Goal: Information Seeking & Learning: Learn about a topic

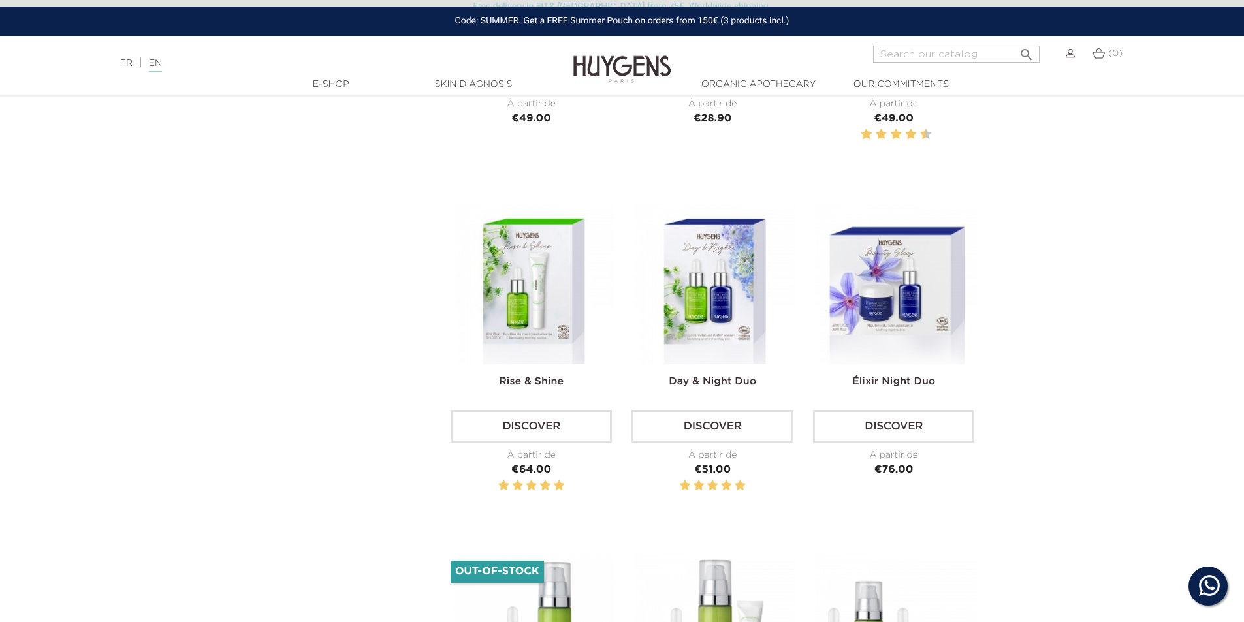
scroll to position [718, 0]
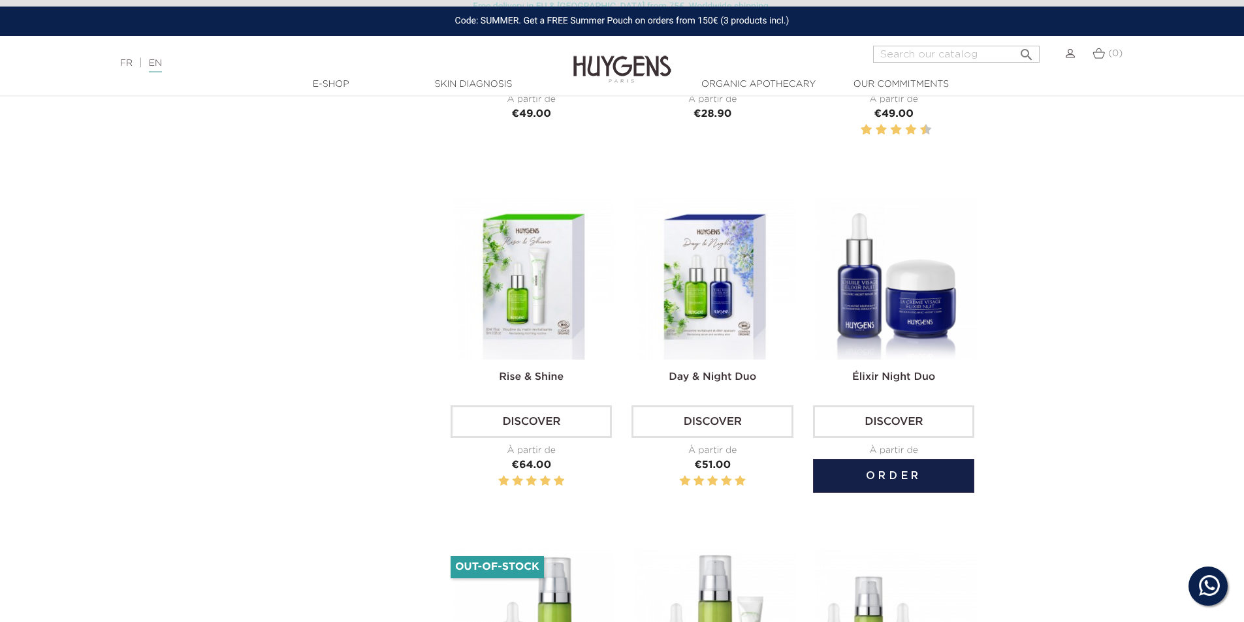
click at [891, 297] on img at bounding box center [896, 279] width 161 height 161
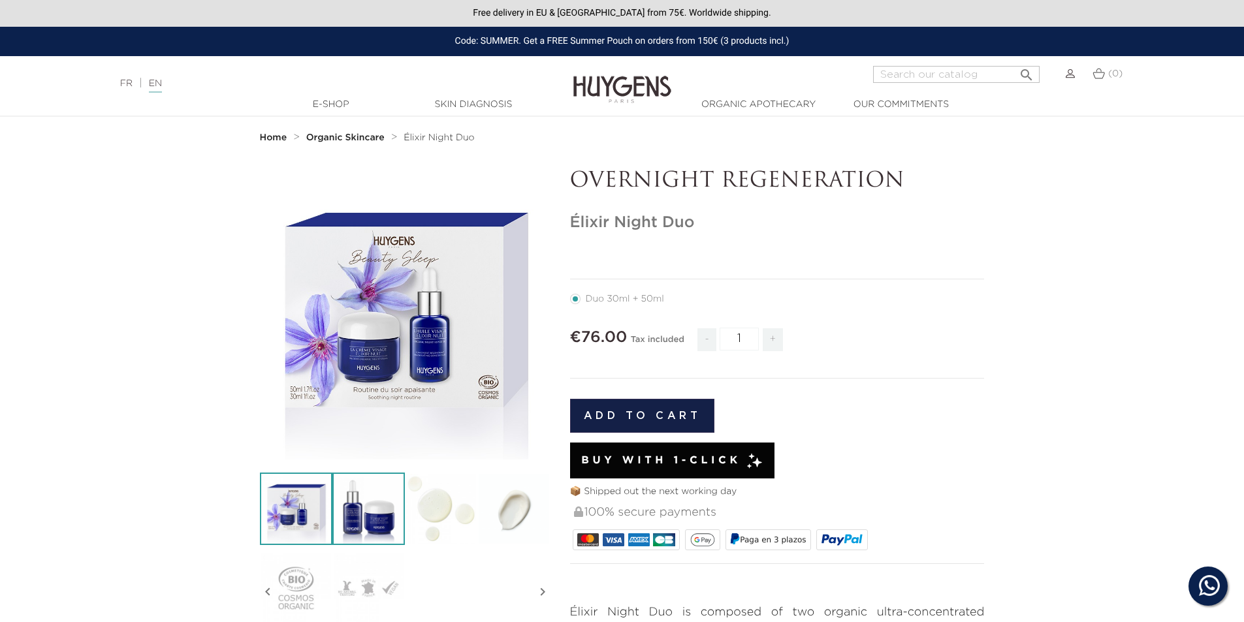
click at [372, 507] on img at bounding box center [368, 509] width 72 height 72
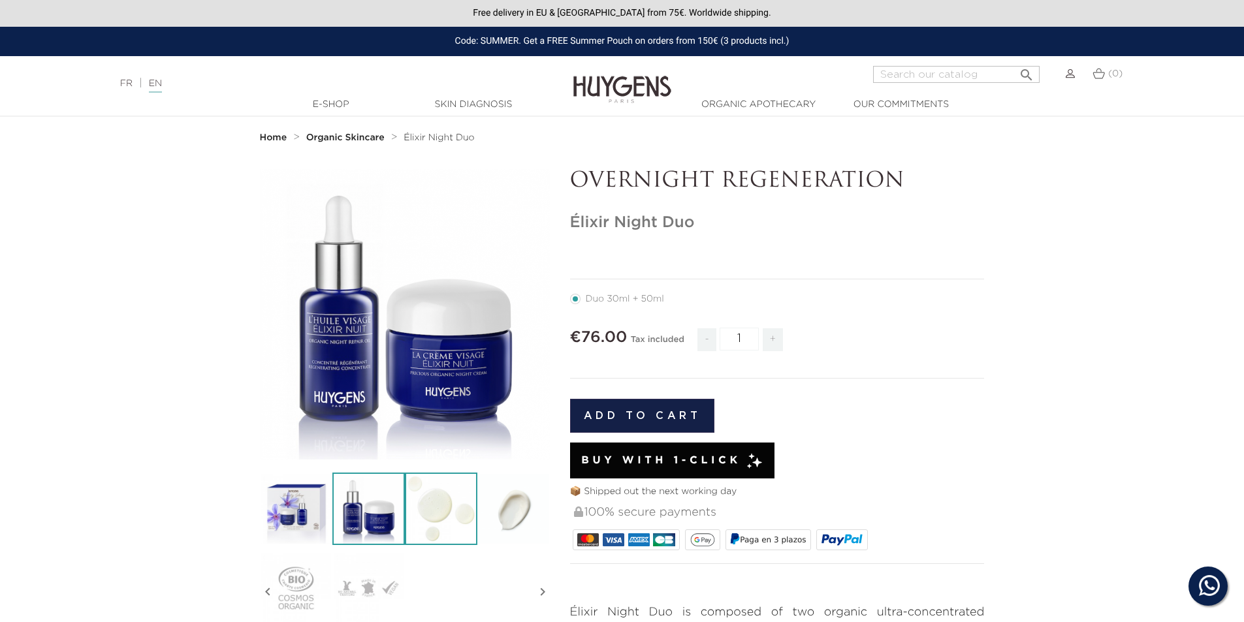
click at [442, 511] on img at bounding box center [441, 509] width 72 height 72
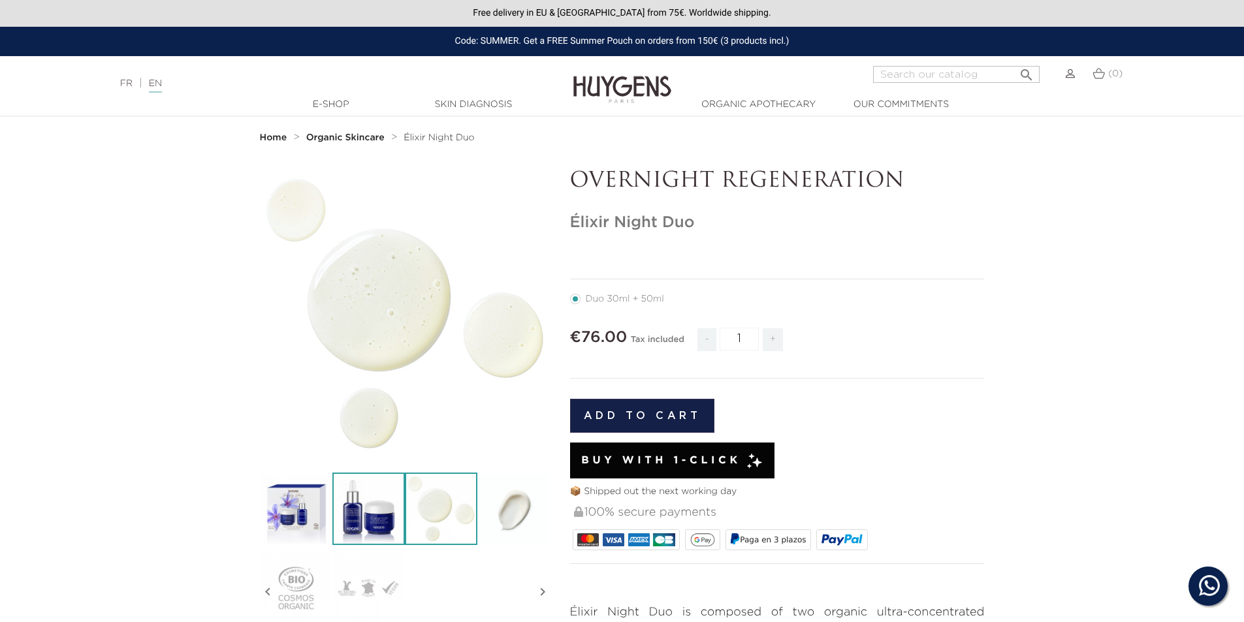
click at [378, 511] on img at bounding box center [368, 509] width 72 height 72
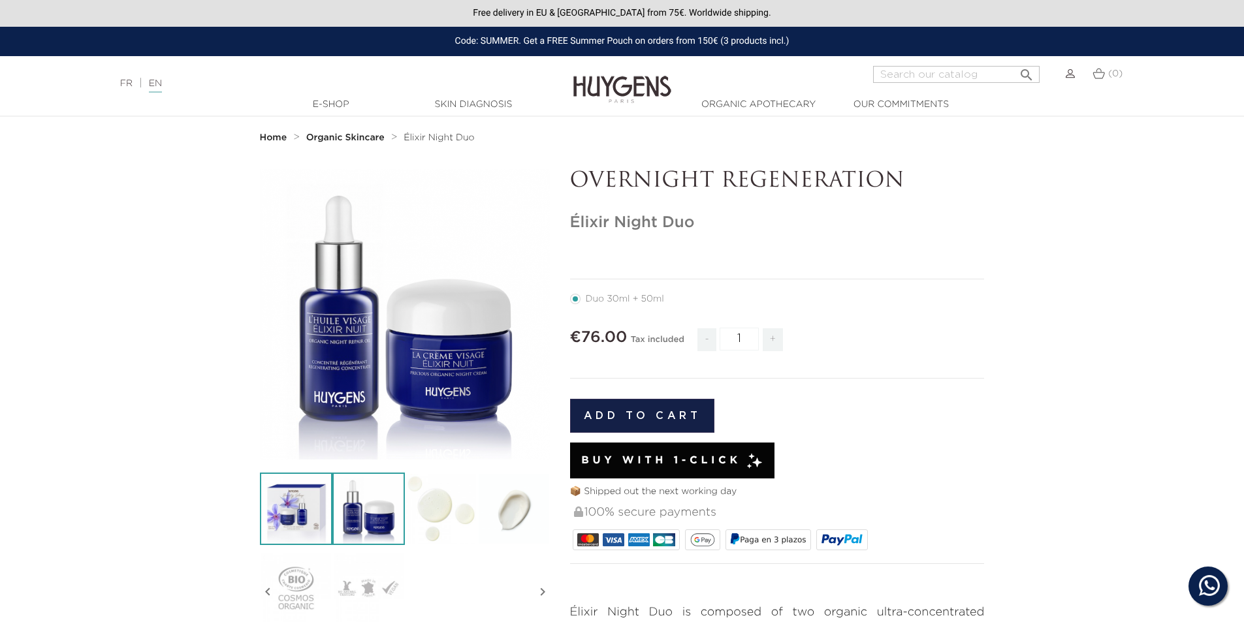
click at [304, 509] on img at bounding box center [296, 509] width 72 height 72
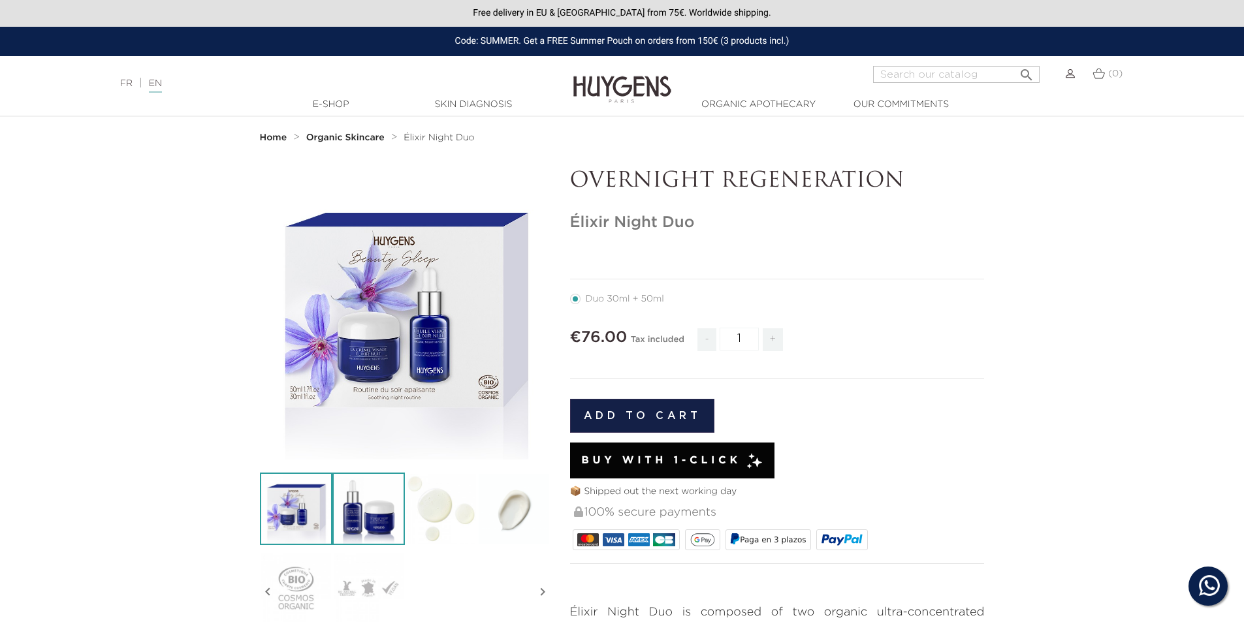
click at [369, 507] on img at bounding box center [368, 509] width 72 height 72
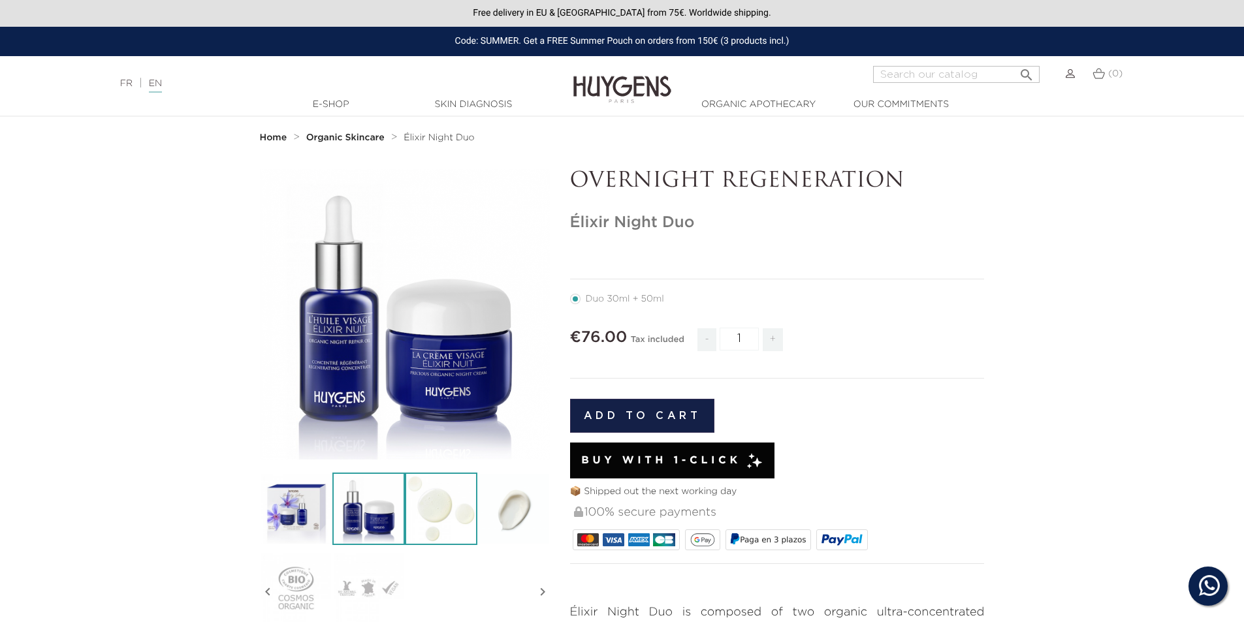
click at [444, 509] on img at bounding box center [441, 509] width 72 height 72
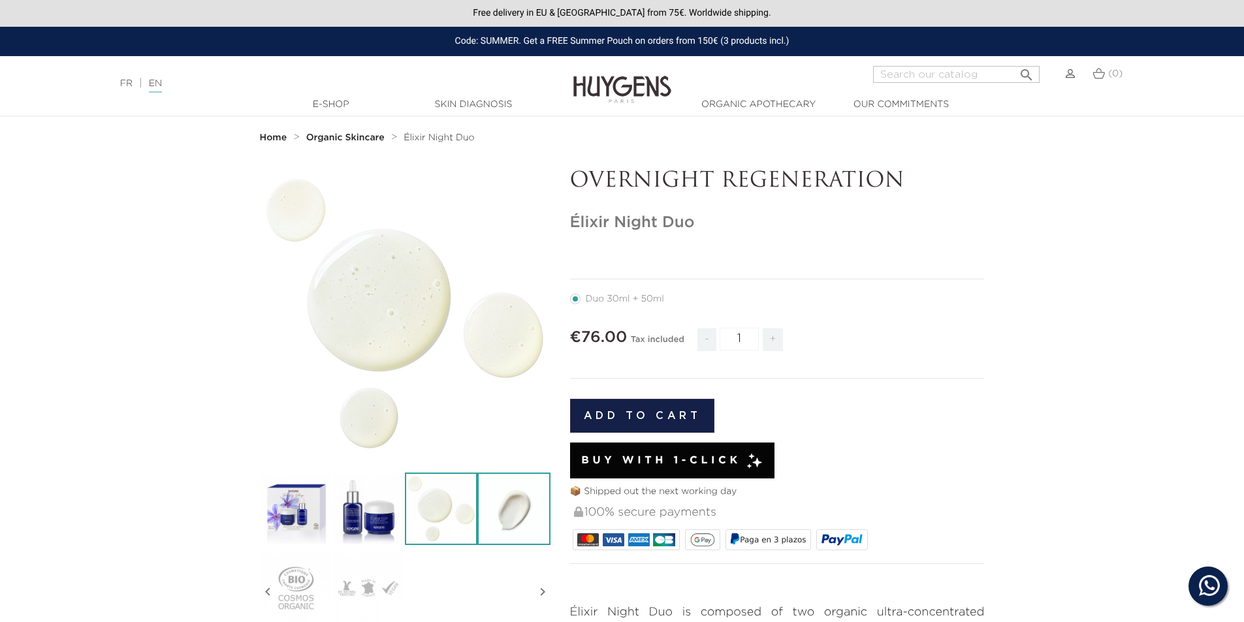
click at [512, 514] on img at bounding box center [513, 509] width 72 height 72
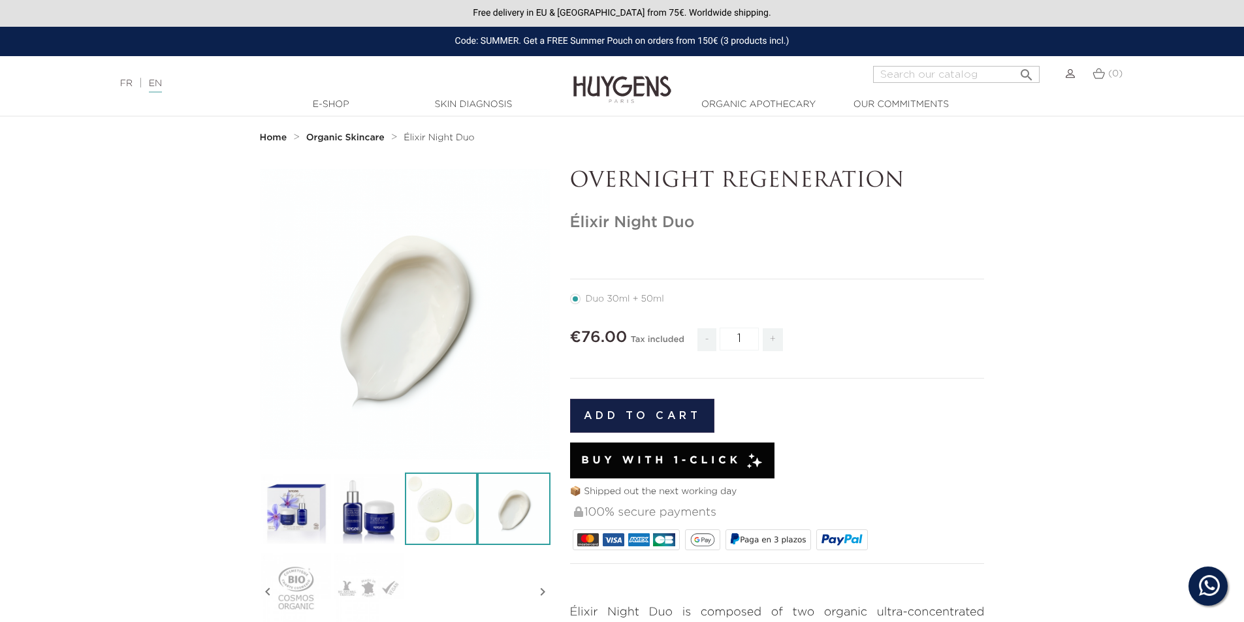
drag, startPoint x: 440, startPoint y: 509, endPoint x: 410, endPoint y: 509, distance: 30.0
click at [439, 509] on img at bounding box center [441, 509] width 72 height 72
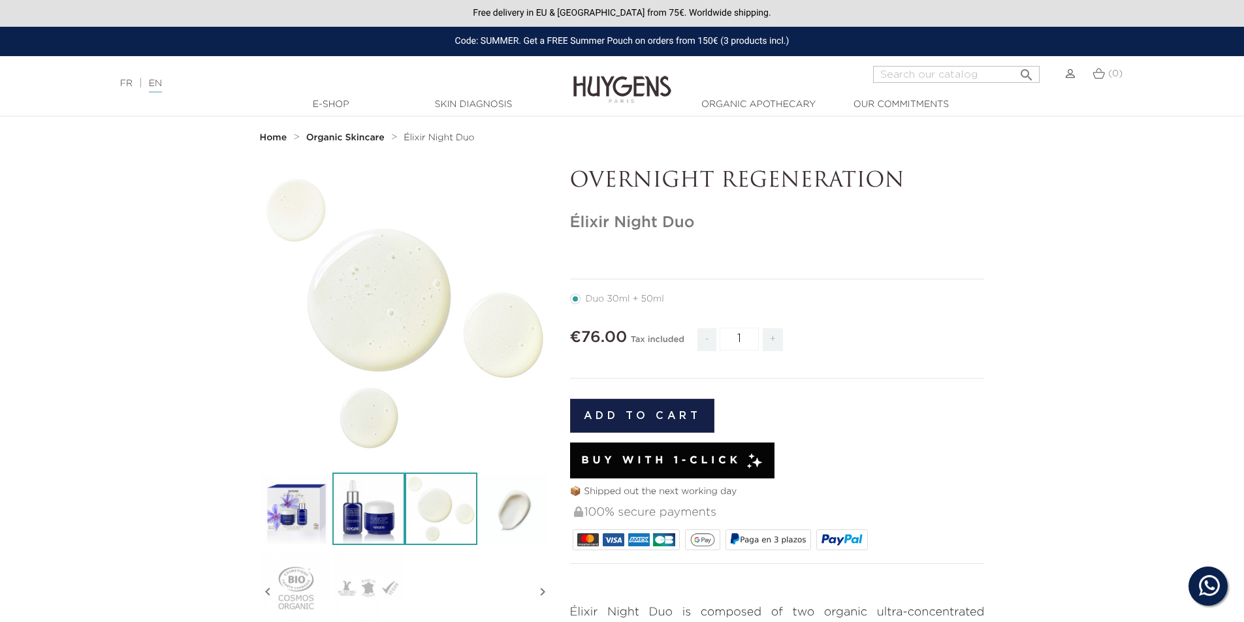
click at [373, 509] on img at bounding box center [368, 509] width 72 height 72
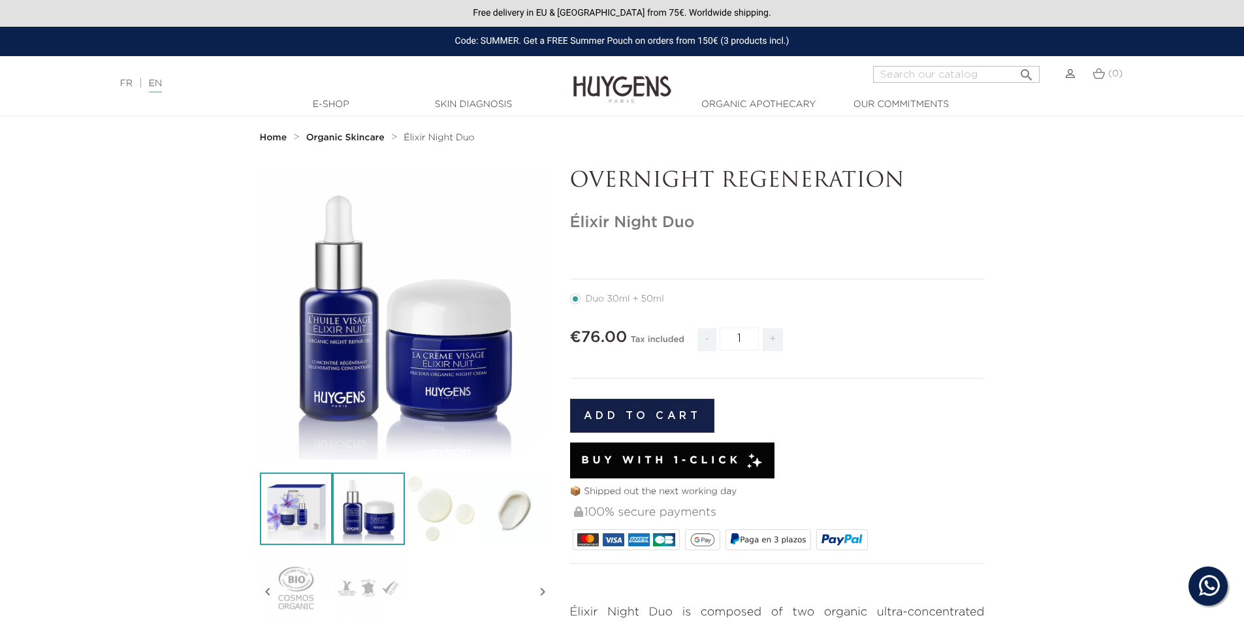
click at [318, 505] on img at bounding box center [296, 509] width 72 height 72
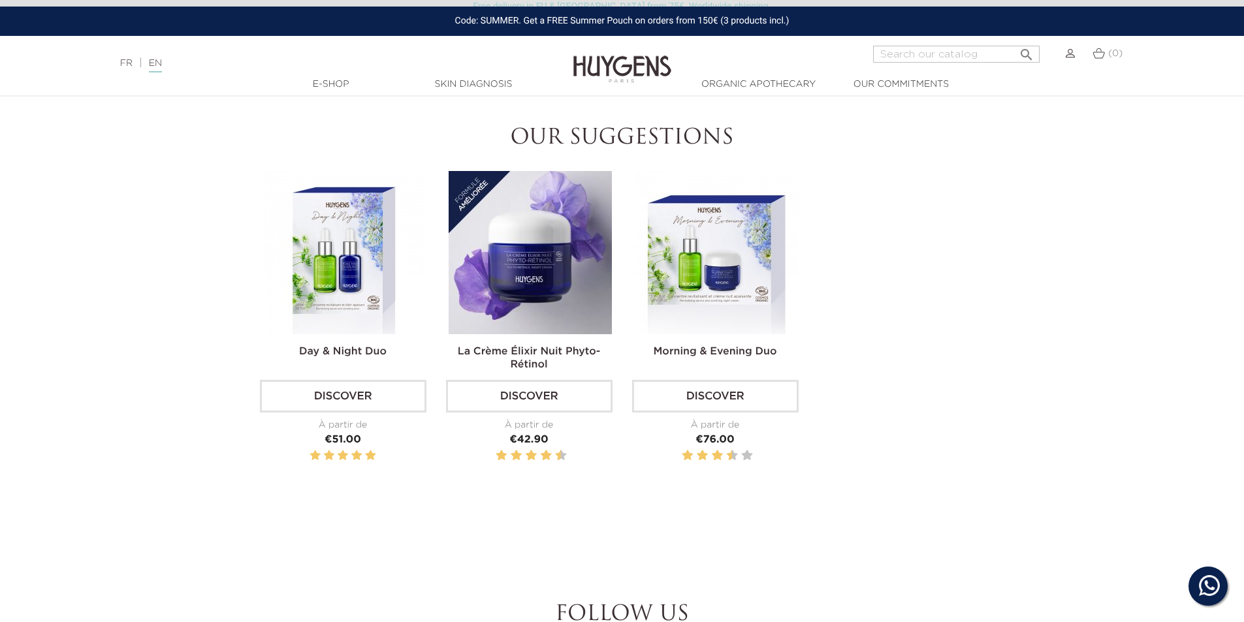
scroll to position [1372, 0]
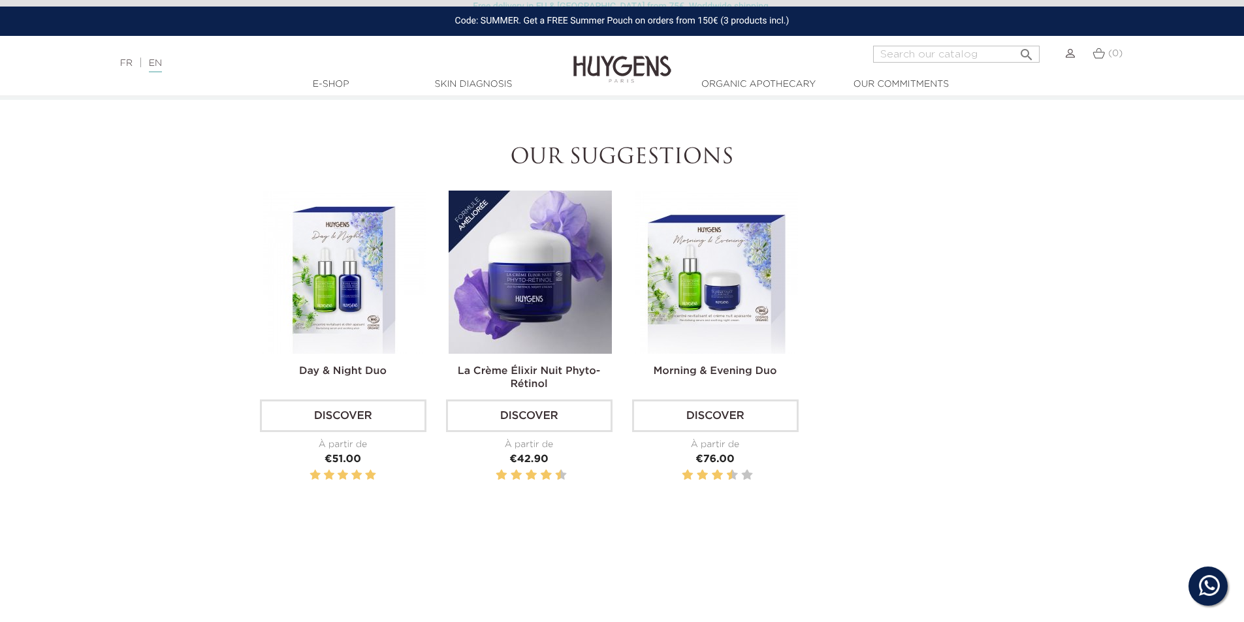
click at [515, 286] on img at bounding box center [530, 272] width 163 height 163
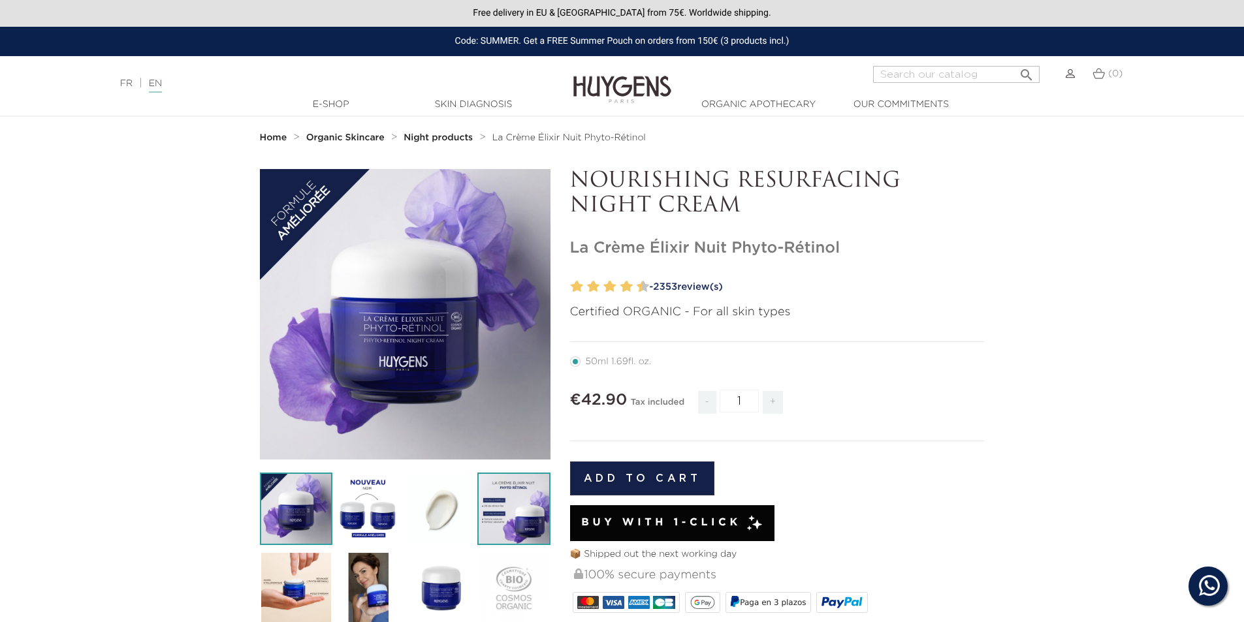
click at [509, 501] on img at bounding box center [513, 509] width 72 height 72
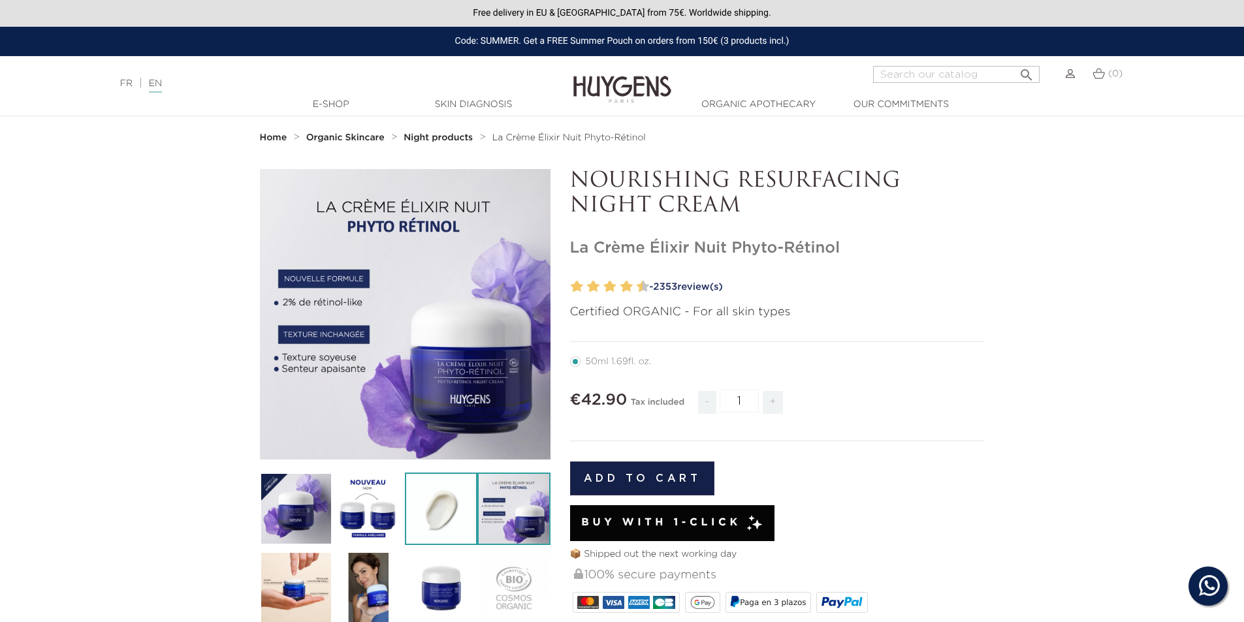
click at [440, 514] on img at bounding box center [441, 509] width 72 height 72
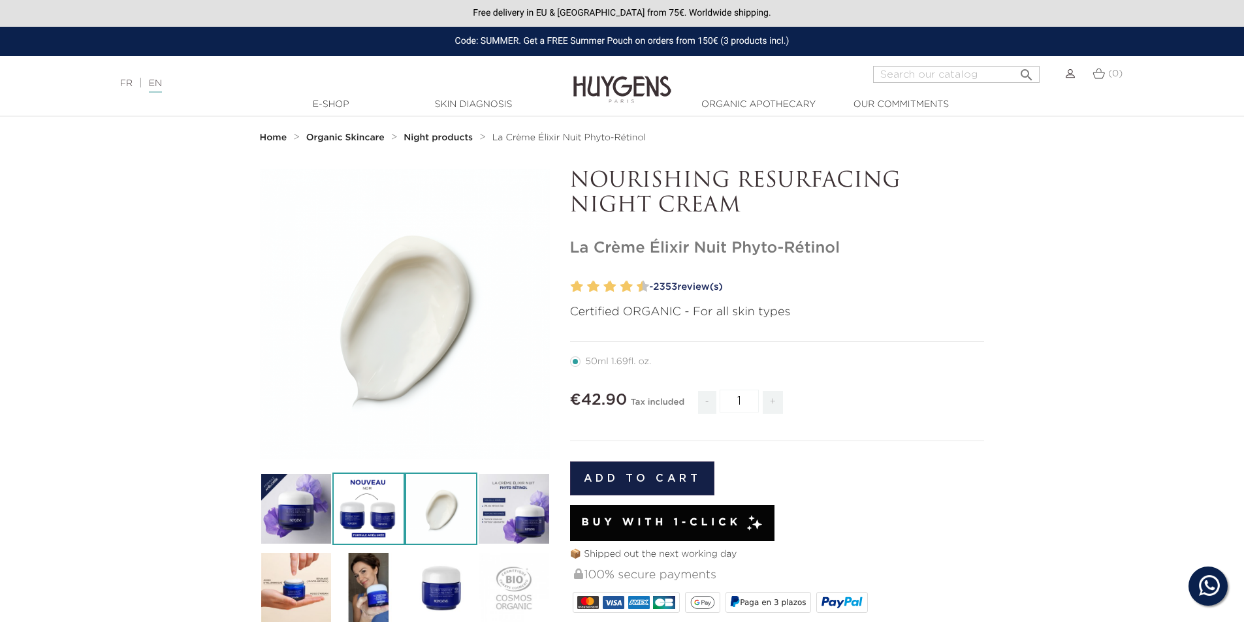
click at [364, 507] on img at bounding box center [368, 509] width 72 height 72
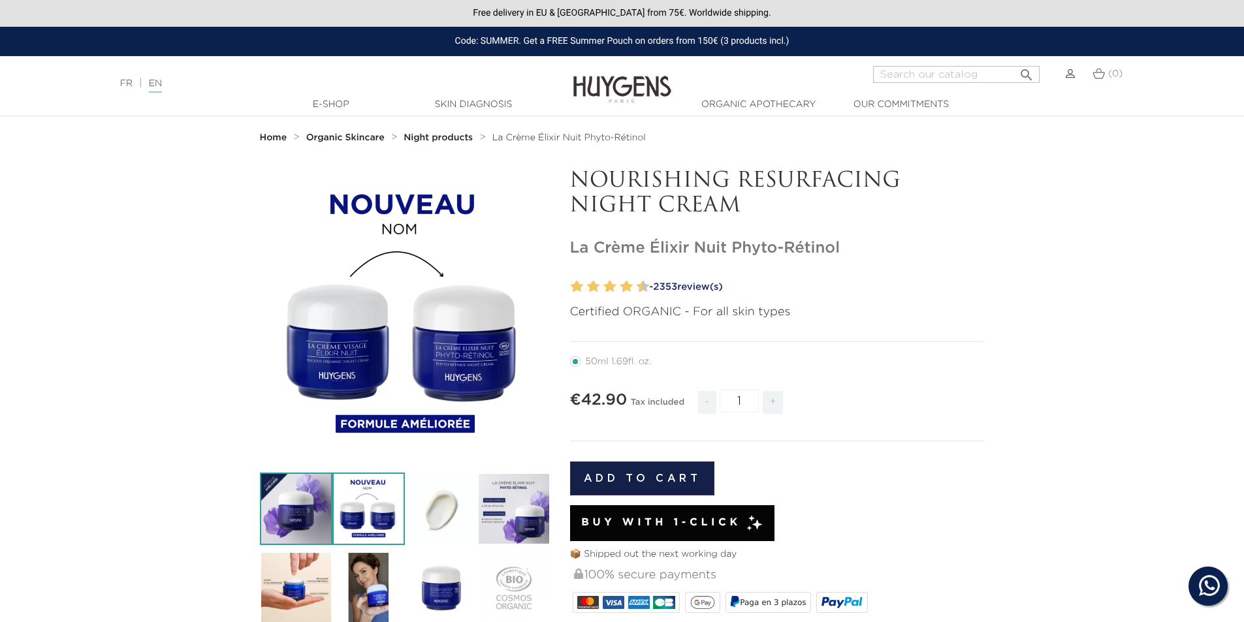
click at [327, 507] on img at bounding box center [296, 509] width 72 height 72
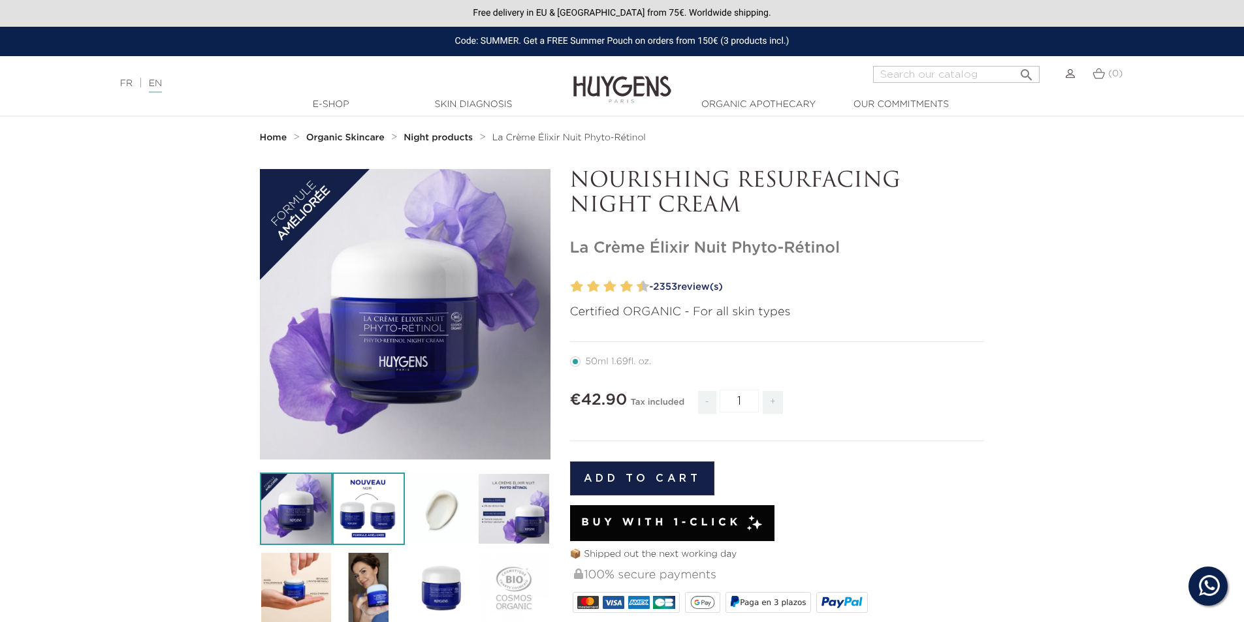
click at [377, 509] on img at bounding box center [368, 509] width 72 height 72
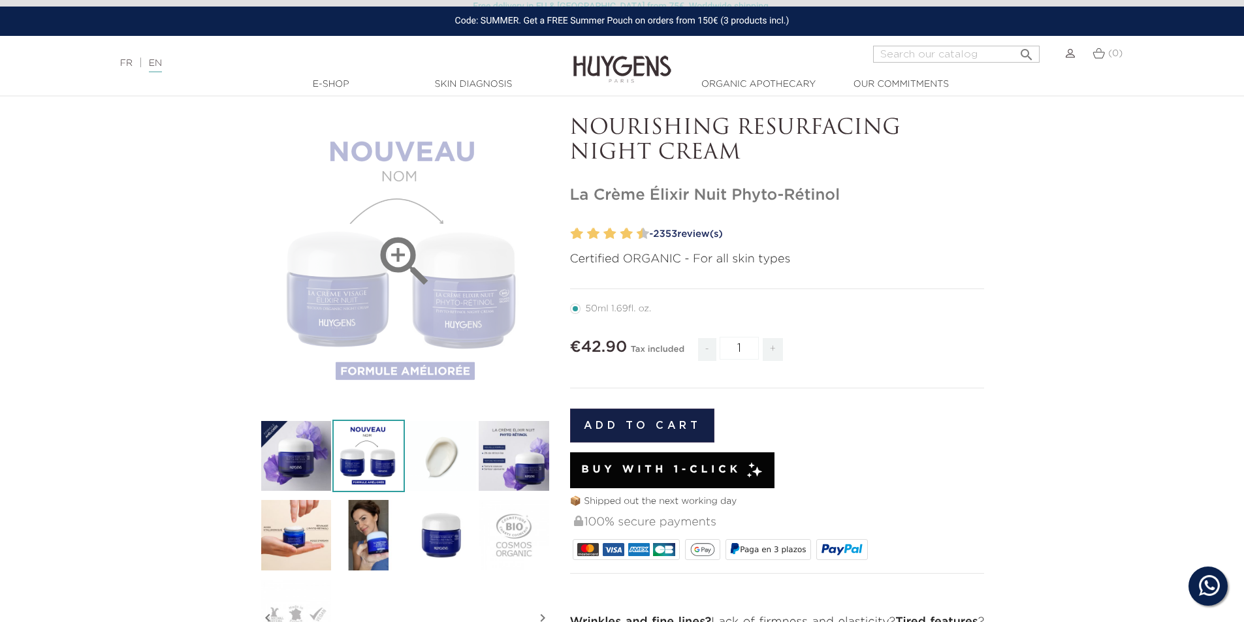
scroll to position [196, 0]
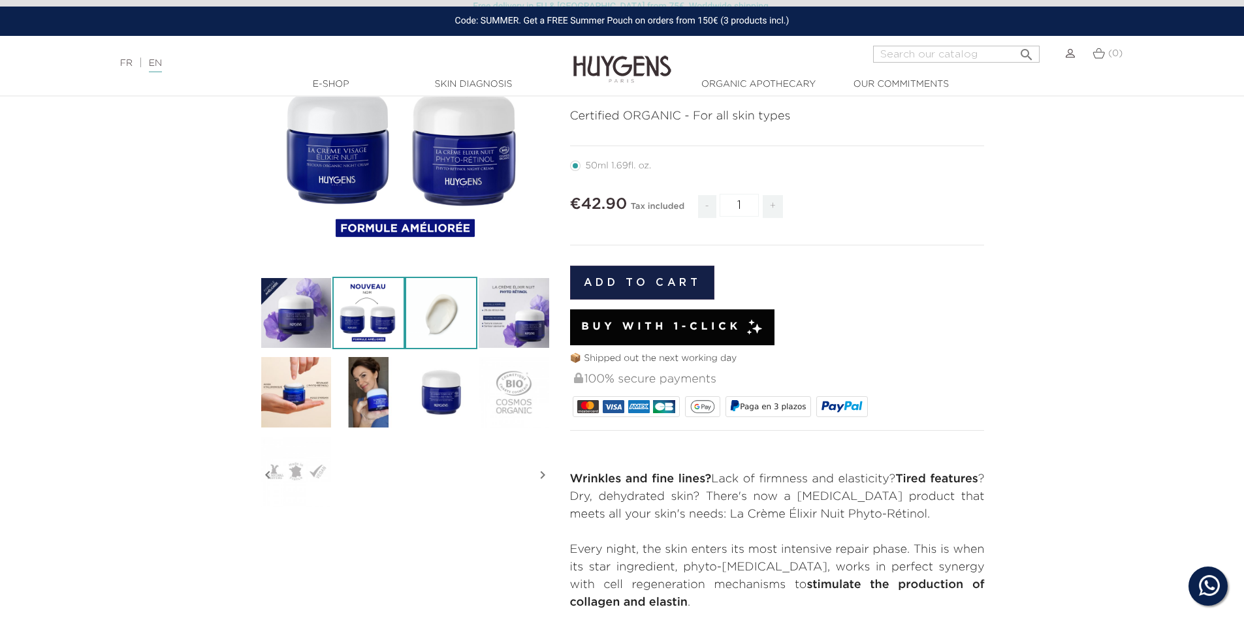
click at [429, 317] on img at bounding box center [441, 313] width 72 height 72
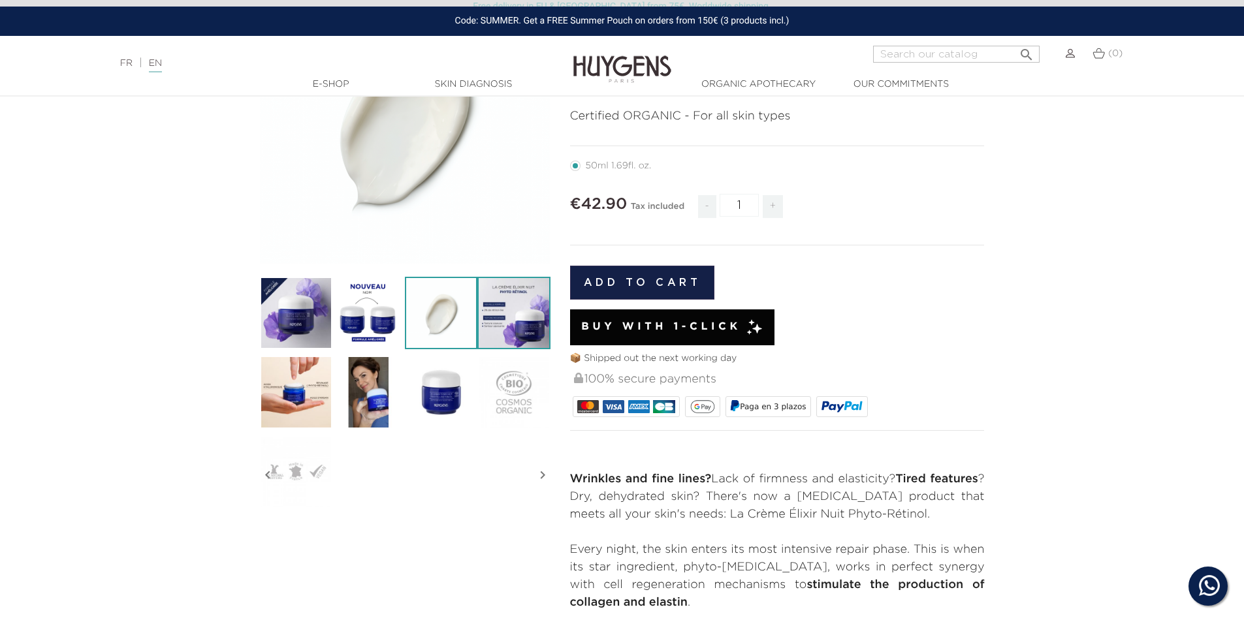
click at [501, 315] on img at bounding box center [513, 313] width 72 height 72
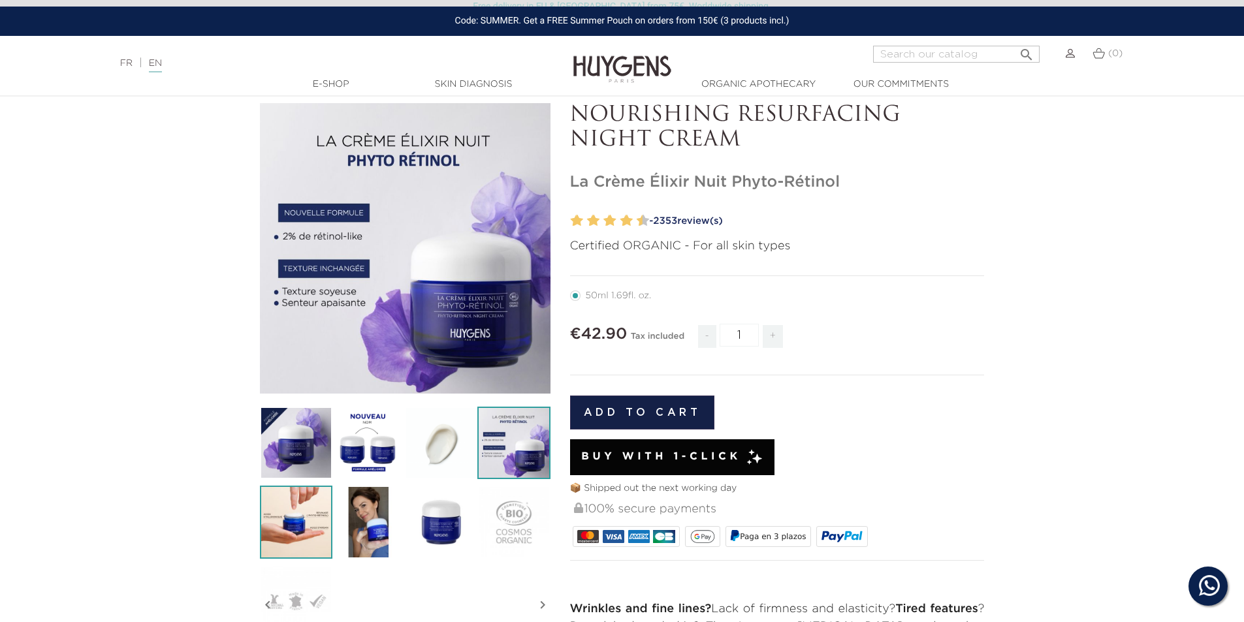
scroll to position [65, 0]
click at [278, 504] on img at bounding box center [296, 523] width 72 height 72
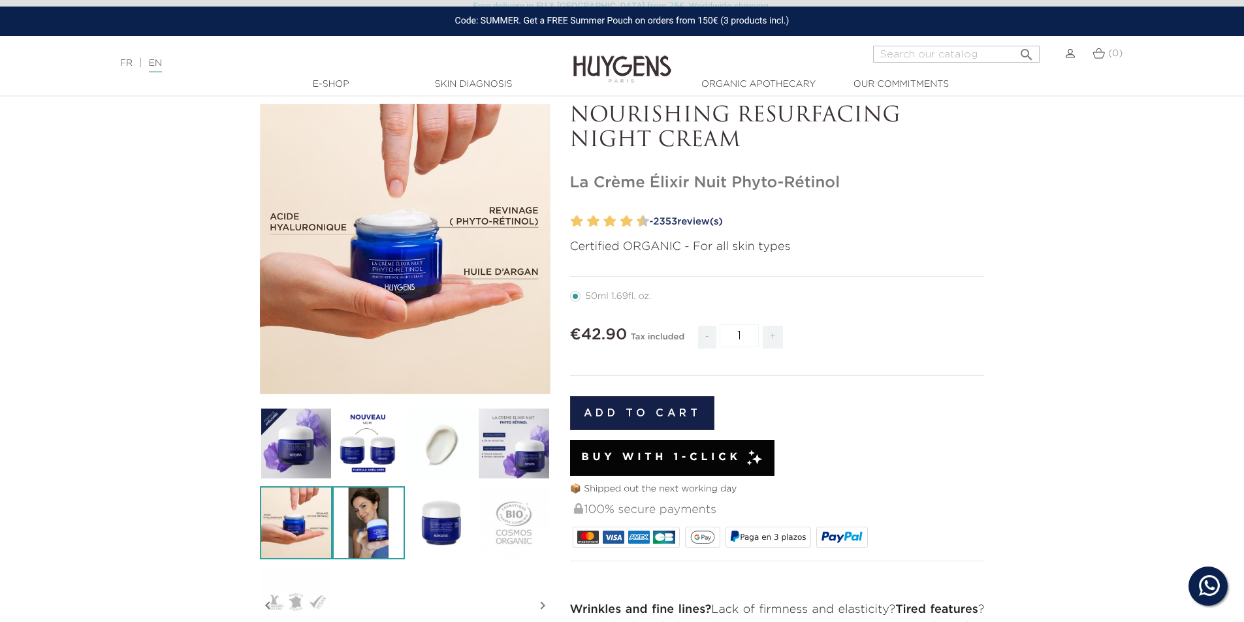
click at [376, 524] on img at bounding box center [368, 523] width 72 height 72
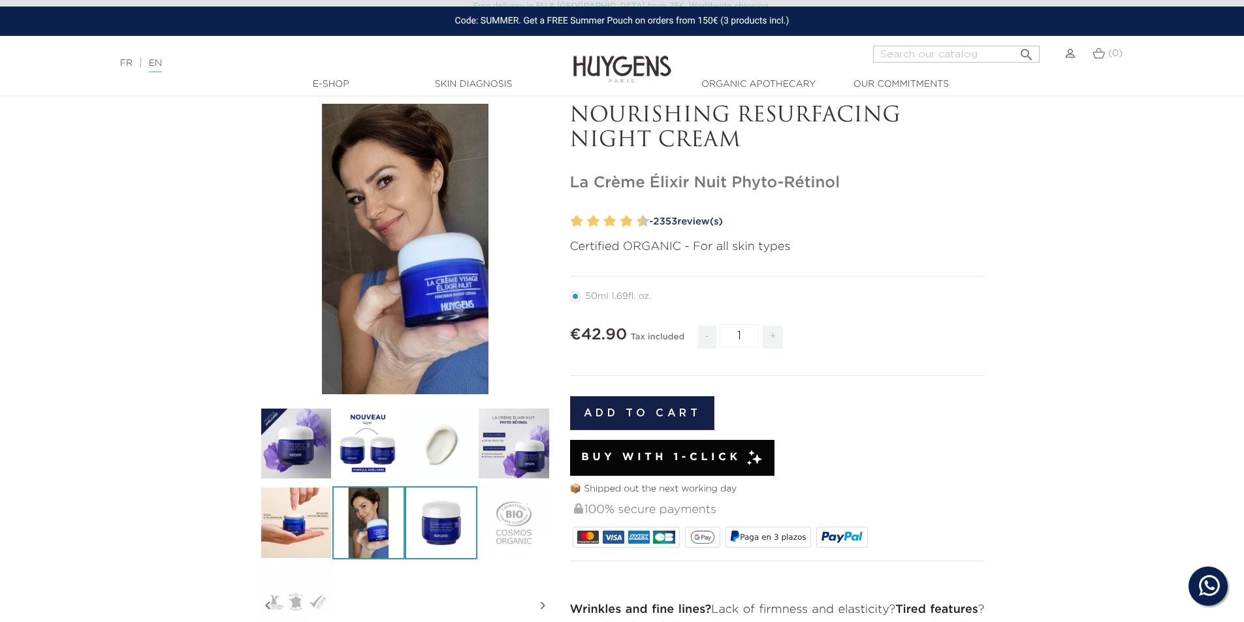
click at [425, 528] on img at bounding box center [441, 523] width 72 height 72
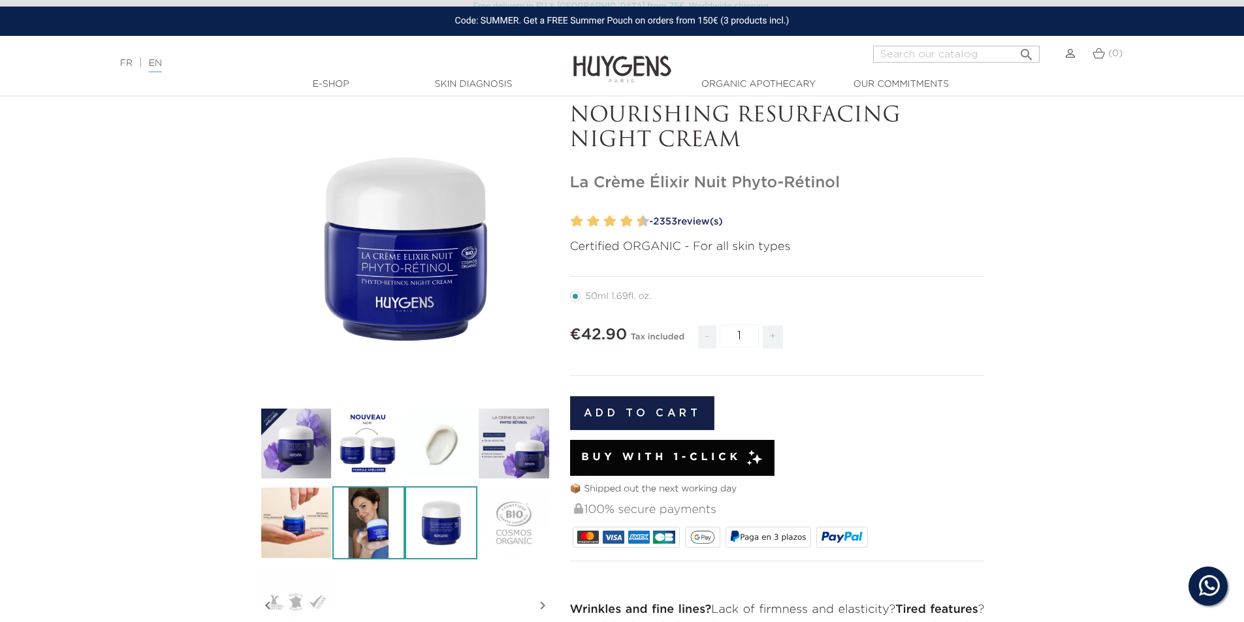
click at [366, 528] on img at bounding box center [368, 523] width 72 height 72
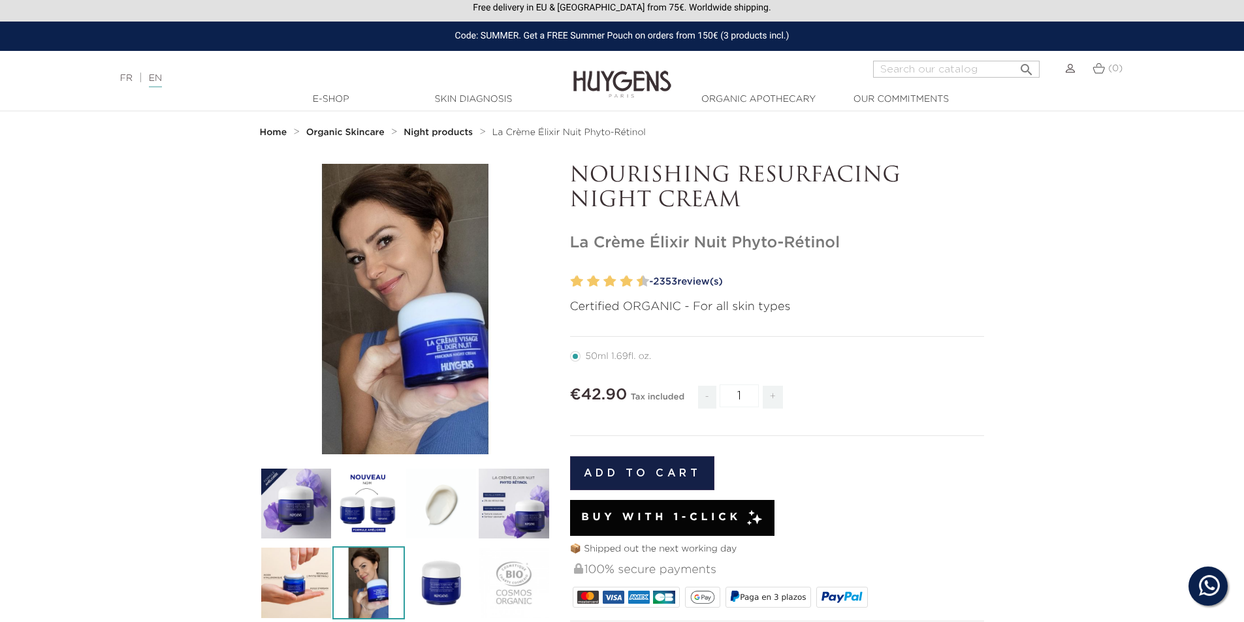
scroll to position [0, 0]
